Goal: Task Accomplishment & Management: Use online tool/utility

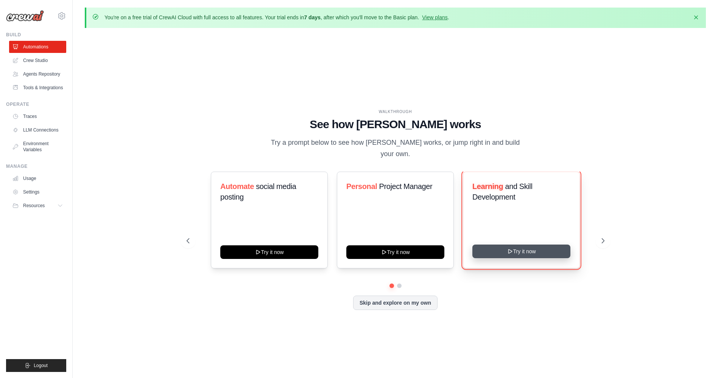
click at [533, 245] on button "Try it now" at bounding box center [521, 252] width 98 height 14
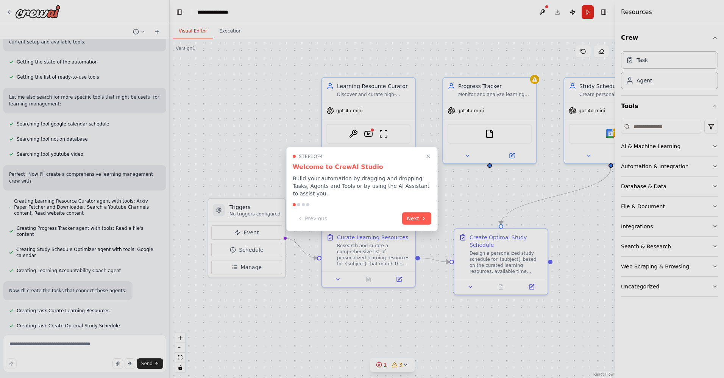
scroll to position [96, 0]
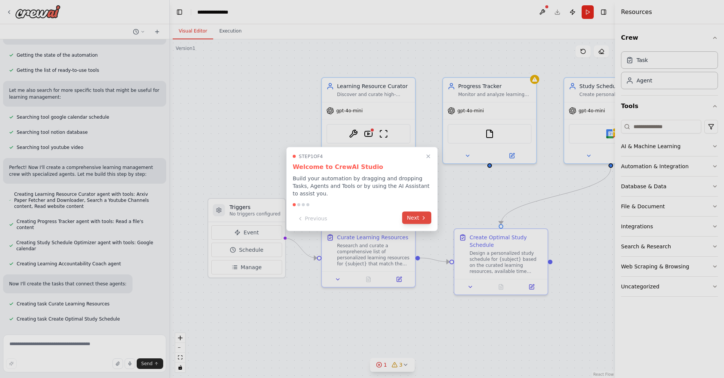
click at [414, 217] on button "Next" at bounding box center [416, 218] width 29 height 12
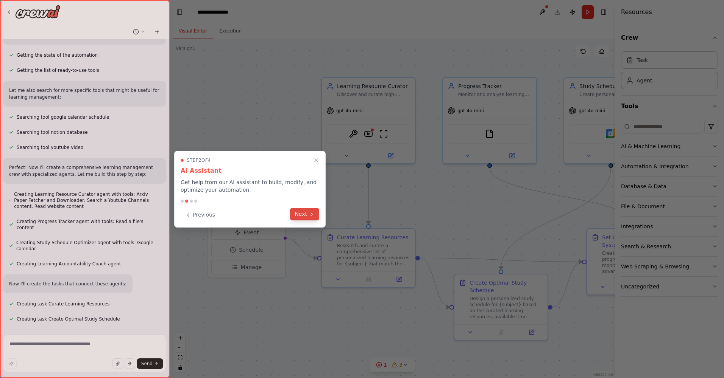
click at [303, 212] on button "Next" at bounding box center [304, 214] width 29 height 12
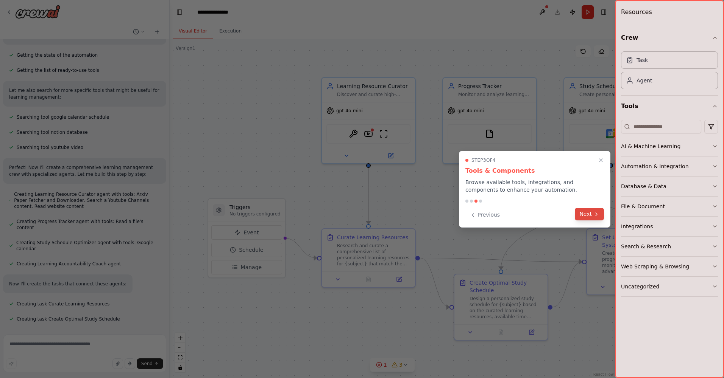
click at [576, 215] on button "Next" at bounding box center [588, 214] width 29 height 12
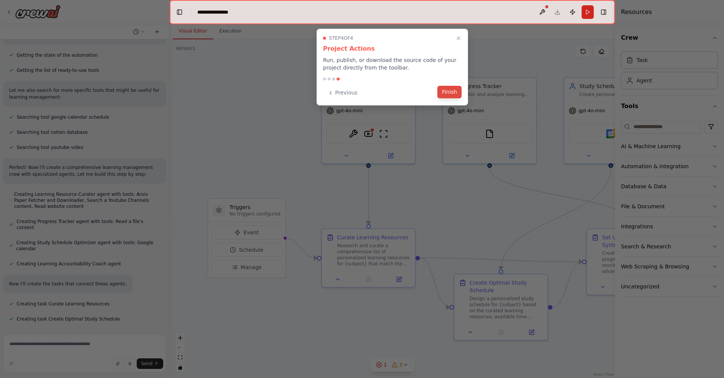
click at [453, 95] on button "Finish" at bounding box center [449, 92] width 24 height 12
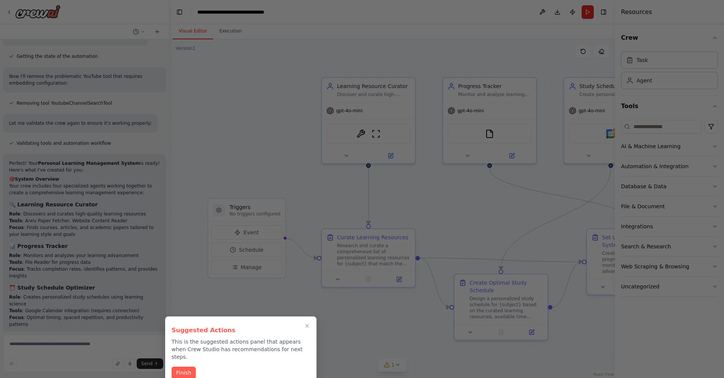
scroll to position [724, 0]
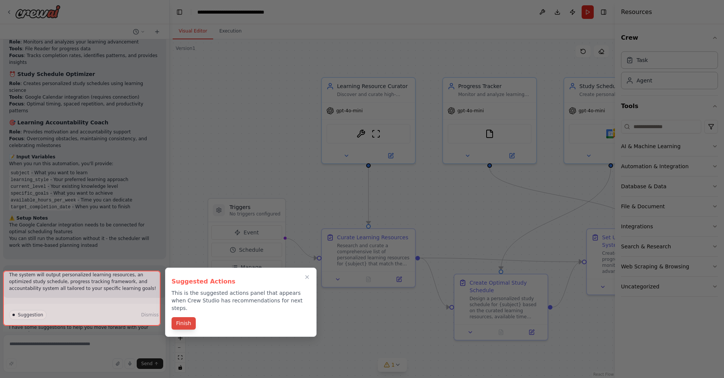
click at [183, 318] on button "Finish" at bounding box center [183, 324] width 24 height 12
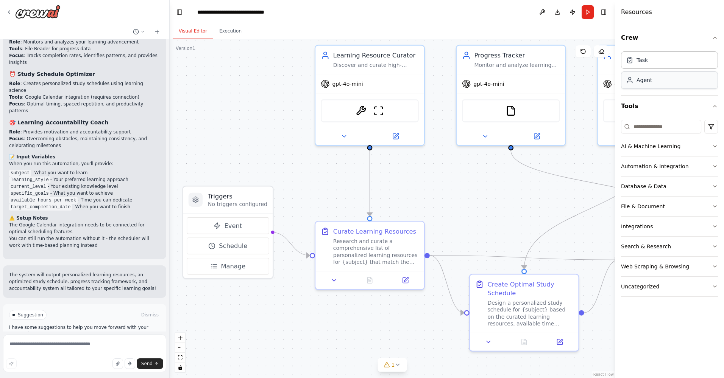
click at [645, 84] on div "Agent" at bounding box center [669, 80] width 97 height 17
click at [642, 88] on div "Agent" at bounding box center [669, 80] width 97 height 17
click at [274, 156] on span "gpt-4o-mini" at bounding box center [277, 152] width 31 height 7
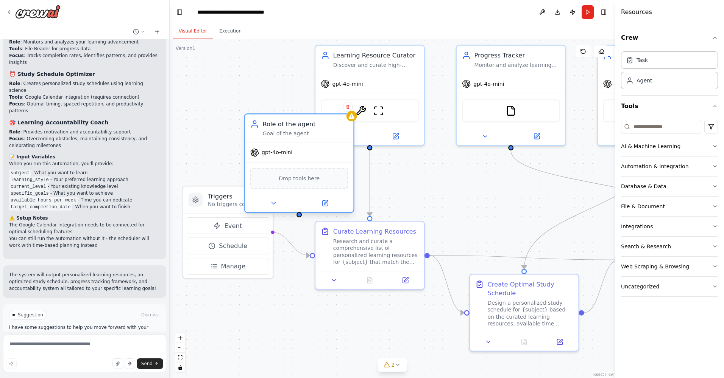
click at [322, 145] on div "gpt-4o-mini" at bounding box center [299, 152] width 109 height 19
drag, startPoint x: 322, startPoint y: 145, endPoint x: 307, endPoint y: 128, distance: 22.8
click at [307, 128] on div "Role of the agent" at bounding box center [305, 124] width 86 height 9
click at [328, 121] on div "Role of the agent" at bounding box center [305, 124] width 86 height 9
drag, startPoint x: 321, startPoint y: 121, endPoint x: 295, endPoint y: 114, distance: 26.5
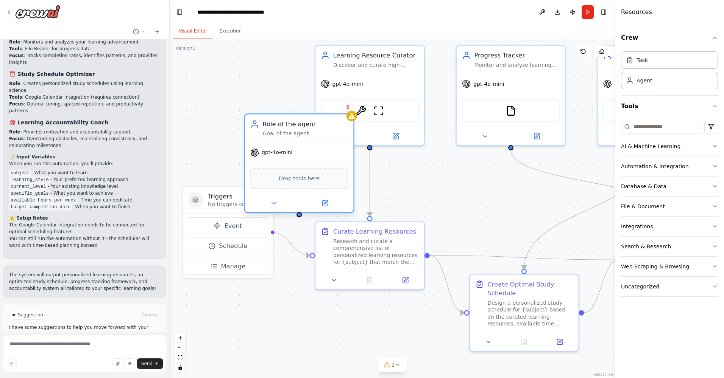
click at [295, 114] on div "Role of the agent Goal of the agent gpt-4o-mini Drop tools here" at bounding box center [299, 164] width 110 height 100
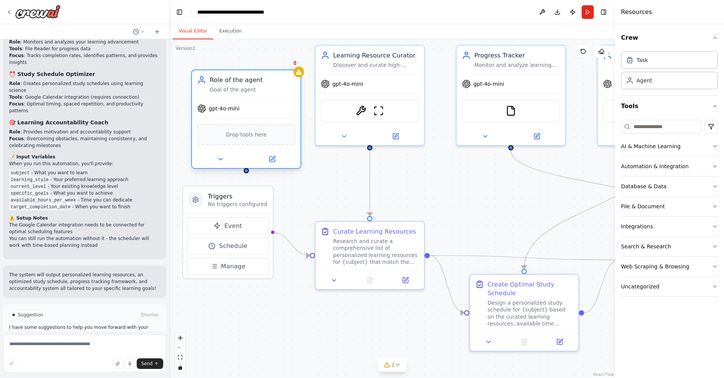
drag, startPoint x: 294, startPoint y: 127, endPoint x: 235, endPoint y: 79, distance: 76.4
click at [235, 79] on div "Role of the agent" at bounding box center [253, 80] width 86 height 9
click at [245, 172] on div at bounding box center [245, 170] width 5 height 5
drag, startPoint x: 245, startPoint y: 172, endPoint x: 251, endPoint y: 201, distance: 30.0
click at [251, 201] on div "Triggers No triggers configured Event Schedule Manage Learning Resource Curator…" at bounding box center [397, 198] width 518 height 395
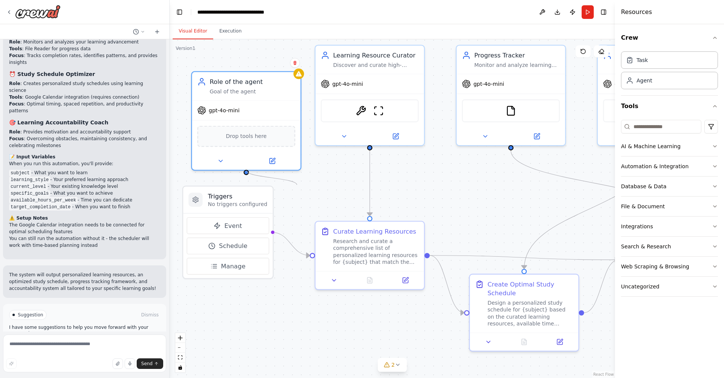
drag, startPoint x: 247, startPoint y: 173, endPoint x: 297, endPoint y: 185, distance: 51.4
click at [297, 185] on div ".deletable-edge-delete-btn { width: 20px; height: 20px; border: 0px solid #ffff…" at bounding box center [392, 208] width 445 height 339
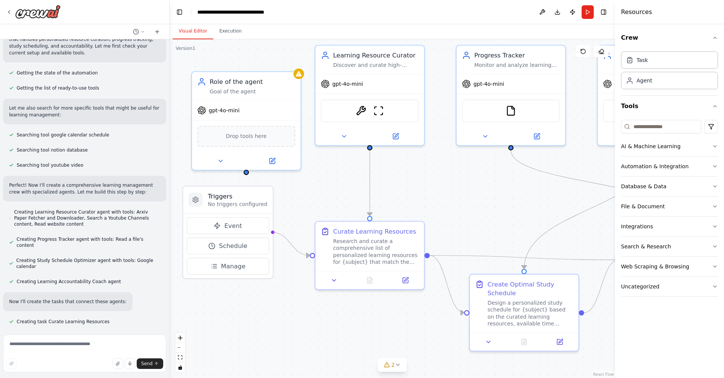
scroll to position [79, 0]
drag, startPoint x: 242, startPoint y: 79, endPoint x: 242, endPoint y: 75, distance: 3.8
click at [242, 76] on div "Role of the agent" at bounding box center [253, 80] width 86 height 9
click at [294, 65] on icon at bounding box center [294, 63] width 3 height 4
click at [276, 61] on button "Confirm" at bounding box center [273, 62] width 27 height 9
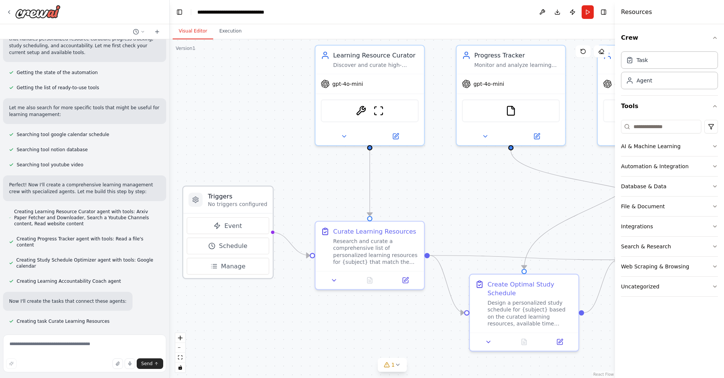
click at [263, 195] on h3 "Triggers" at bounding box center [237, 196] width 59 height 9
click at [241, 201] on p "No triggers configured" at bounding box center [237, 204] width 59 height 7
click at [235, 266] on span "Manage" at bounding box center [233, 266] width 25 height 9
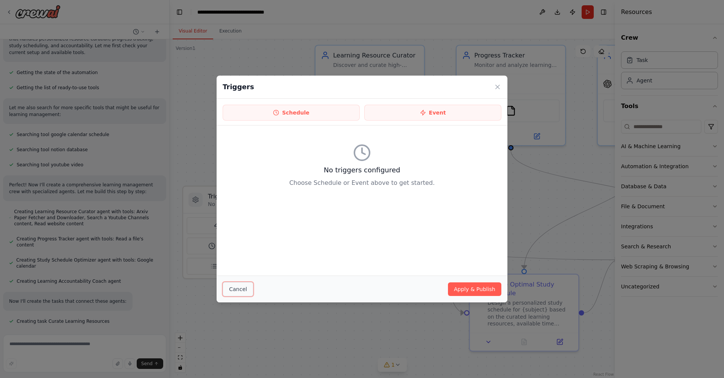
click at [237, 291] on button "Cancel" at bounding box center [238, 289] width 31 height 14
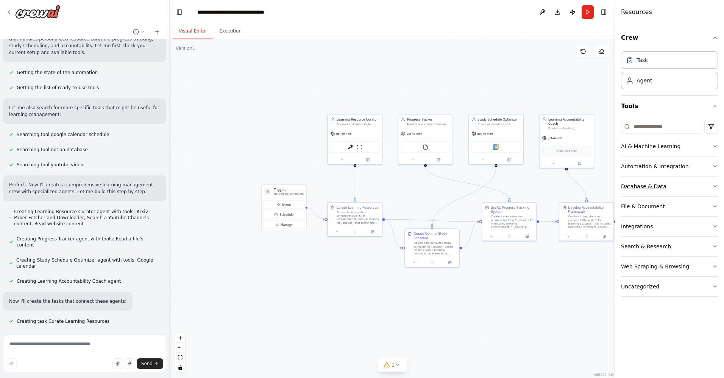
click at [654, 186] on div "Database & Data" at bounding box center [643, 187] width 45 height 8
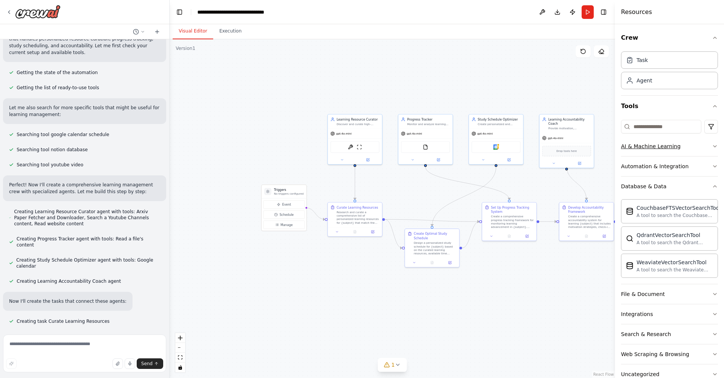
scroll to position [19, 0]
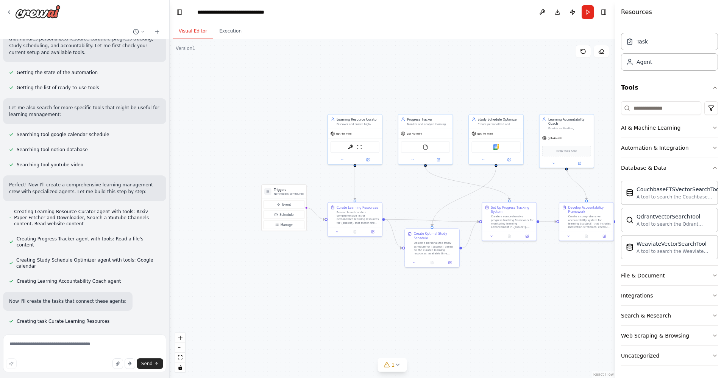
click at [680, 279] on button "File & Document" at bounding box center [669, 276] width 97 height 20
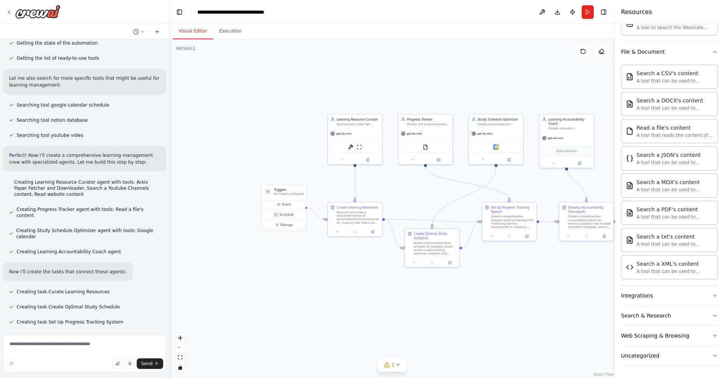
scroll to position [0, 0]
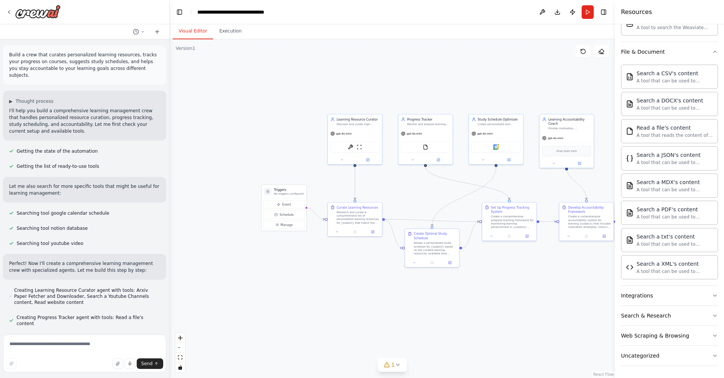
click at [609, 13] on header "**********" at bounding box center [392, 12] width 445 height 24
click at [604, 13] on button "Toggle Right Sidebar" at bounding box center [603, 12] width 11 height 11
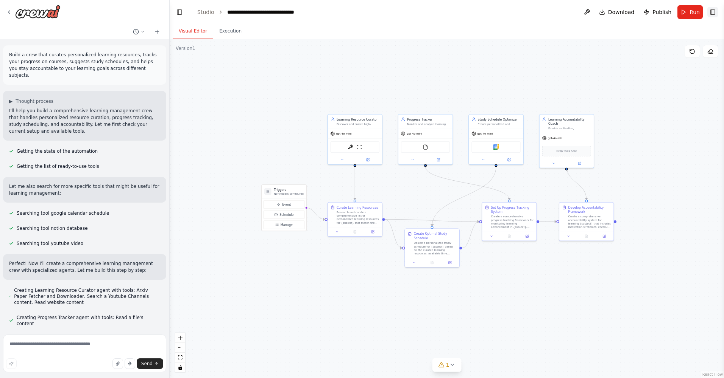
click at [712, 15] on button "Toggle Right Sidebar" at bounding box center [712, 12] width 11 height 11
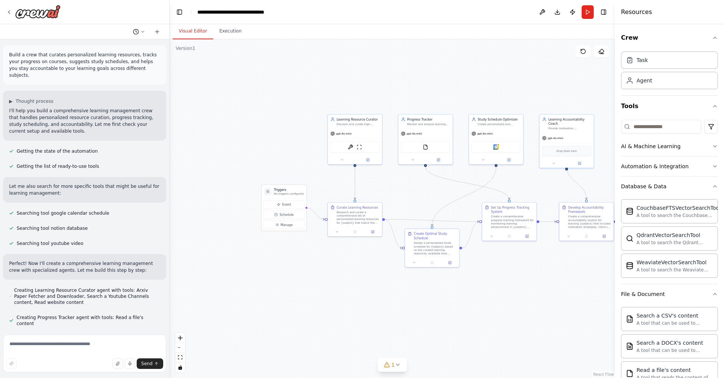
click at [144, 31] on icon at bounding box center [142, 32] width 5 height 5
click at [110, 48] on span "Build a crew that curates personalized learning resources, tracks your progress…" at bounding box center [106, 47] width 49 height 6
click at [28, 11] on img at bounding box center [37, 12] width 45 height 14
